Goal: Task Accomplishment & Management: Complete application form

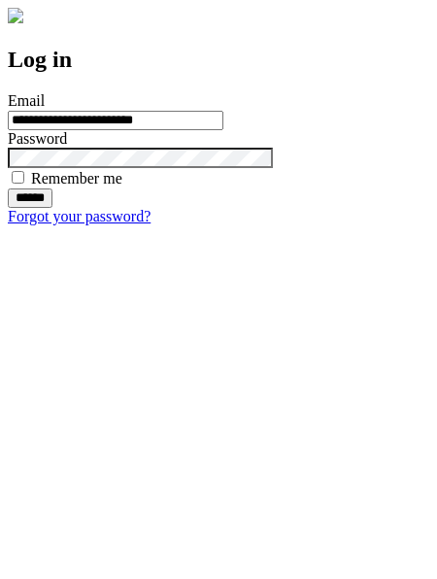
type input "**********"
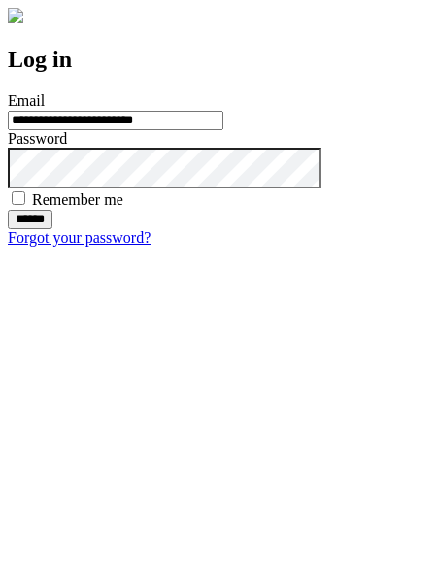
click at [52, 229] on input "******" at bounding box center [30, 219] width 45 height 19
